Goal: Task Accomplishment & Management: Manage account settings

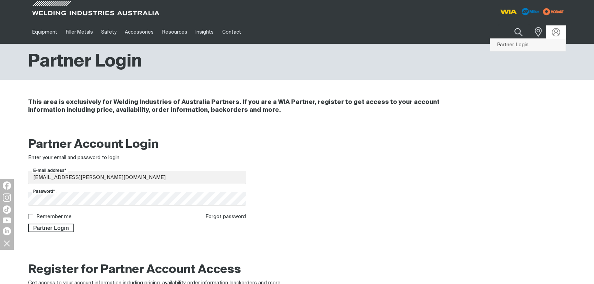
click at [517, 45] on link "Partner Login" at bounding box center [528, 45] width 76 height 13
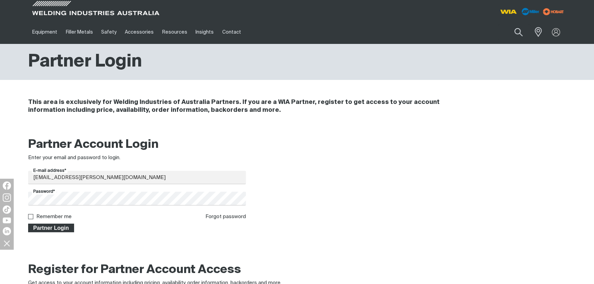
click at [44, 228] on span "Partner Login" at bounding box center [51, 228] width 45 height 9
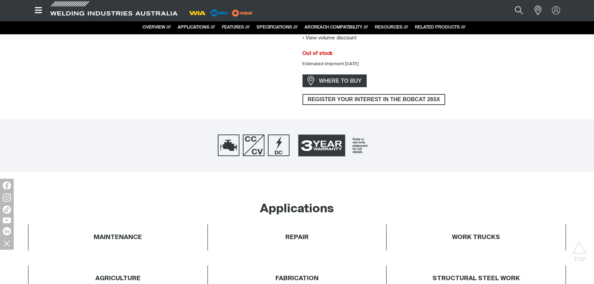
scroll to position [224, 0]
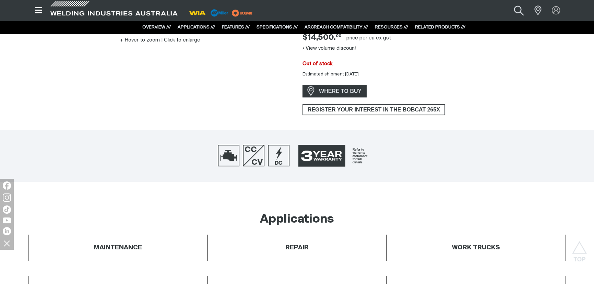
click at [520, 13] on button "Search products" at bounding box center [520, 10] width 28 height 19
click at [453, 12] on input "Search" at bounding box center [478, 10] width 106 height 15
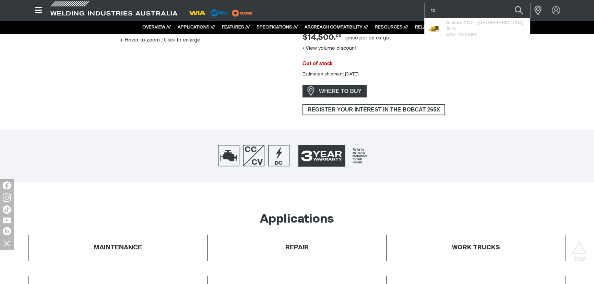
type input "t"
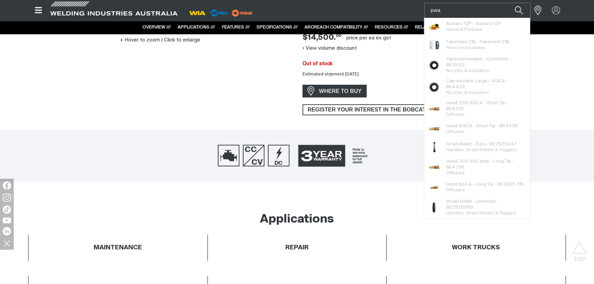
drag, startPoint x: 429, startPoint y: 10, endPoint x: 419, endPoint y: 10, distance: 9.6
click at [419, 10] on div "Search pwa Austarc 12P - Austarc 12P General Purpose Fabshield 21B - Fabshield …" at bounding box center [476, 10] width 179 height 21
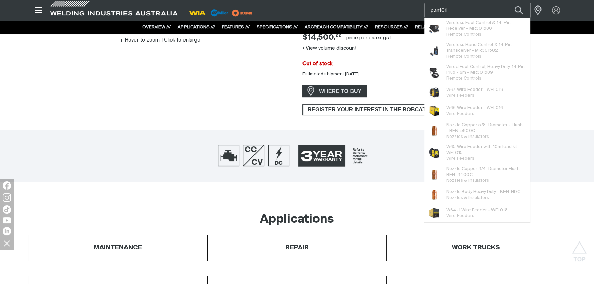
type input "pan101"
click at [508, 3] on button "Search products" at bounding box center [519, 10] width 23 height 15
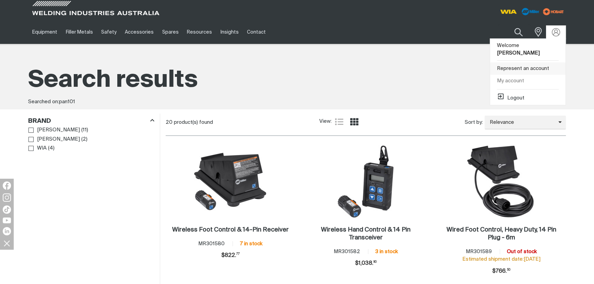
click at [520, 62] on link "Represent an account" at bounding box center [528, 68] width 76 height 13
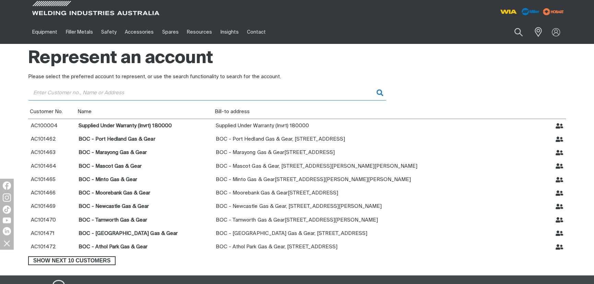
click at [70, 93] on input "Customer" at bounding box center [207, 92] width 359 height 15
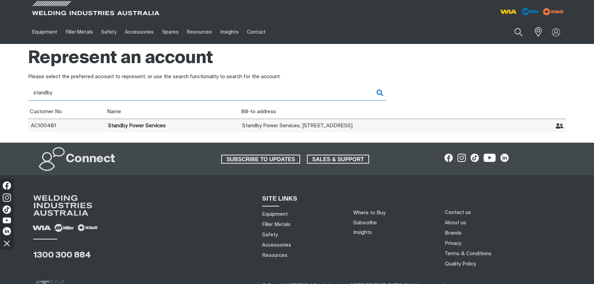
type input "standby"
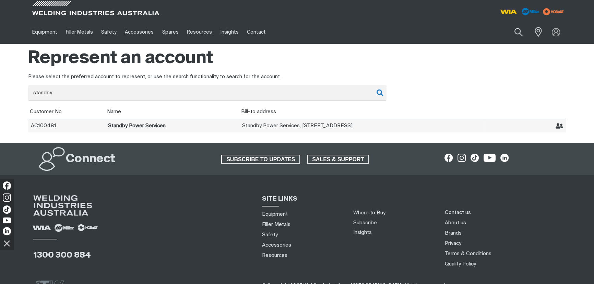
drag, startPoint x: 111, startPoint y: 129, endPoint x: 246, endPoint y: 129, distance: 134.5
click at [112, 129] on td "Standby Power Services" at bounding box center [172, 126] width 134 height 14
click at [557, 123] on icon "Represent Standby Power Services" at bounding box center [560, 126] width 8 height 8
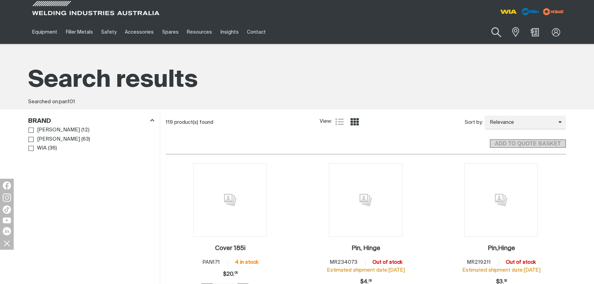
click at [497, 32] on button "Search products" at bounding box center [497, 33] width 28 height 20
drag, startPoint x: 439, startPoint y: 31, endPoint x: 398, endPoint y: 30, distance: 40.8
click at [398, 30] on div "Equipment Stick Welders TIG Welders MIG Welders Multi-Process Welders Engine Dr…" at bounding box center [297, 32] width 538 height 24
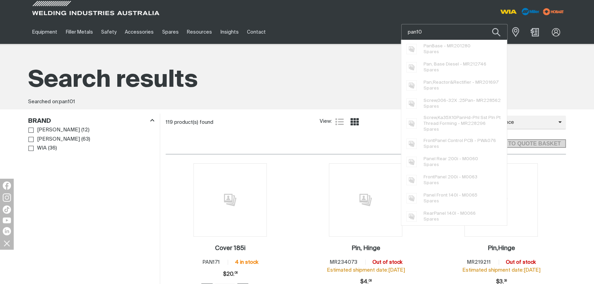
type input "pan101"
click at [485, 24] on button "Search products" at bounding box center [496, 32] width 23 height 16
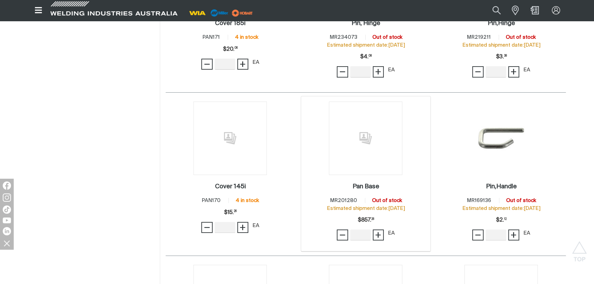
scroll to position [234, 0]
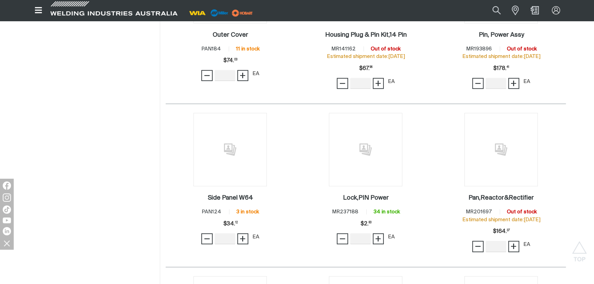
scroll to position [725, 0]
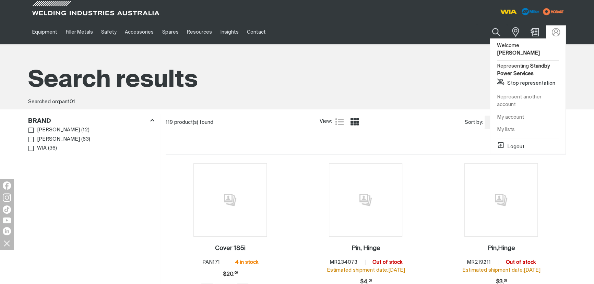
drag, startPoint x: 514, startPoint y: 138, endPoint x: 488, endPoint y: 138, distance: 25.4
click at [514, 141] on button "Logout" at bounding box center [510, 145] width 27 height 8
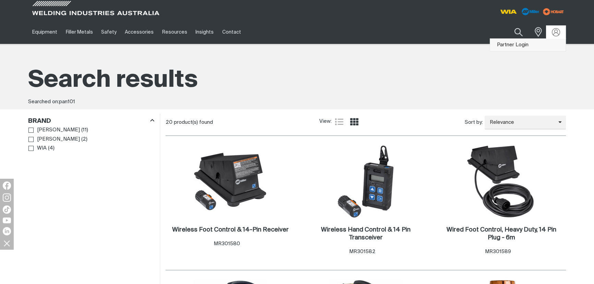
click at [532, 44] on link "Partner Login" at bounding box center [528, 45] width 76 height 13
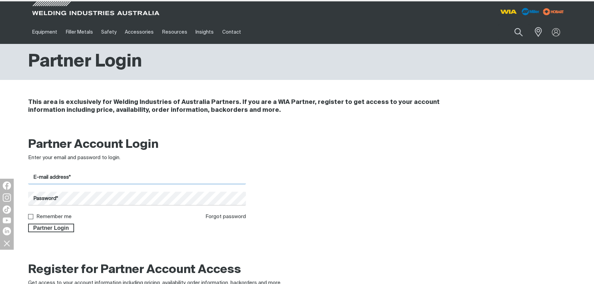
type input "[EMAIL_ADDRESS][PERSON_NAME][DOMAIN_NAME]"
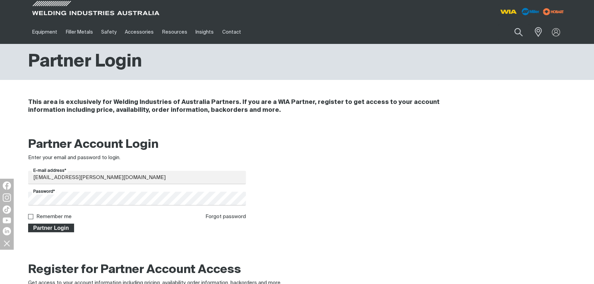
click at [70, 226] on span "Partner Login" at bounding box center [51, 228] width 45 height 9
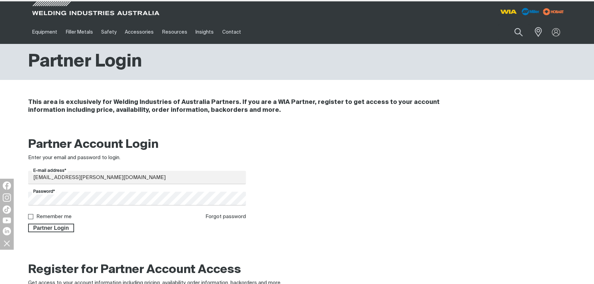
type input "pan101"
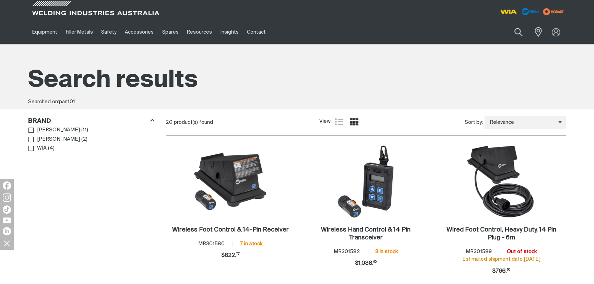
drag, startPoint x: 82, startPoint y: 192, endPoint x: 94, endPoint y: 174, distance: 21.5
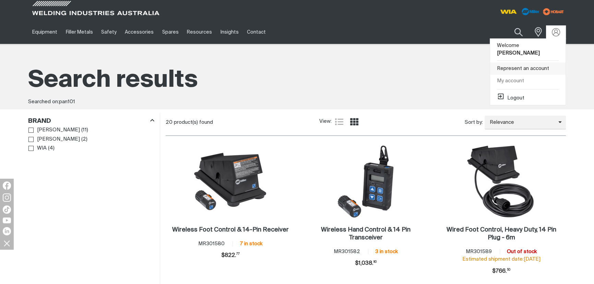
click at [533, 62] on link "Represent an account" at bounding box center [528, 68] width 76 height 13
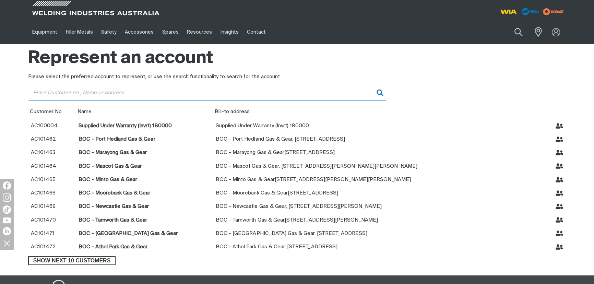
click at [75, 92] on input "Customer" at bounding box center [207, 92] width 359 height 15
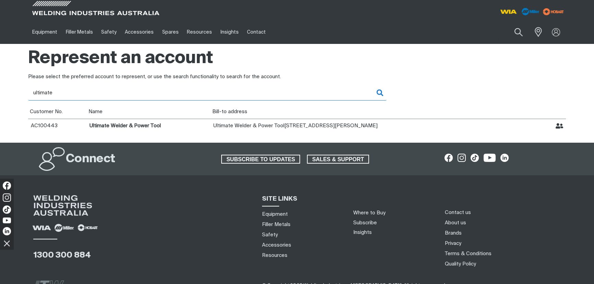
type input "ultimate"
